Goal: Find specific page/section: Find specific page/section

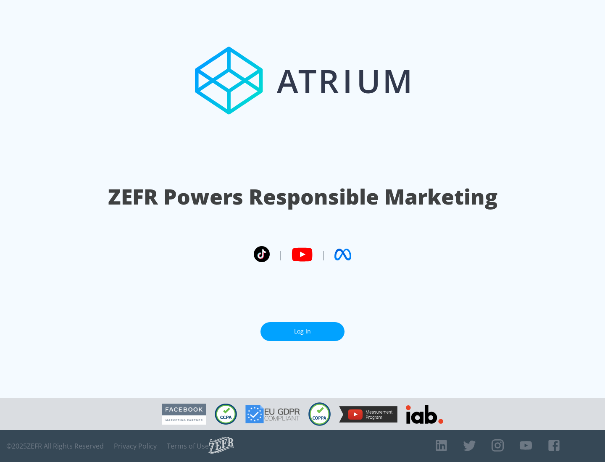
click at [303, 328] on link "Log In" at bounding box center [303, 331] width 84 height 19
